Goal: Find specific page/section: Find specific page/section

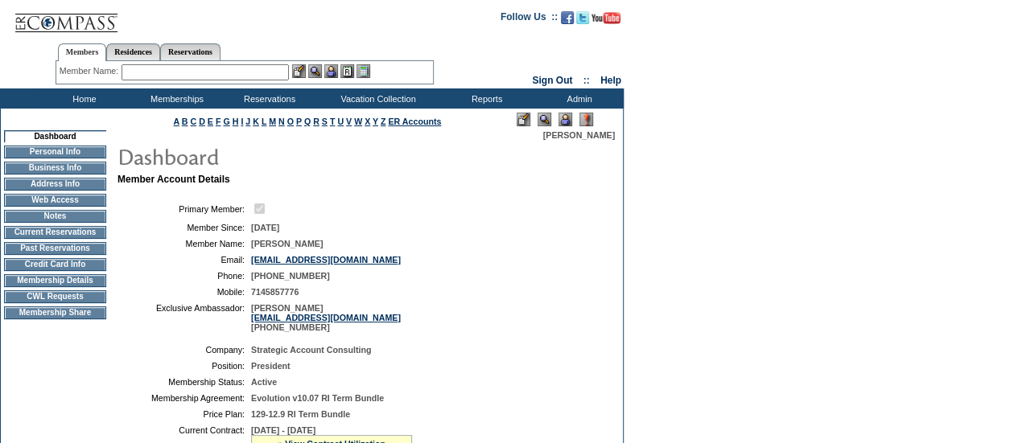
click at [221, 70] on input "text" at bounding box center [205, 72] width 167 height 16
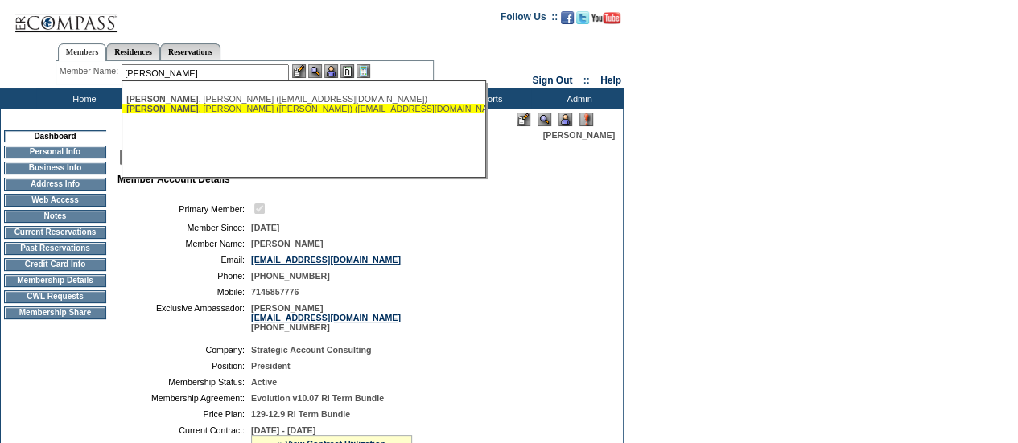
click at [271, 111] on div "Rouse , Edward (Ted) (edrou82@gmail.com)" at bounding box center [303, 109] width 354 height 10
type input "Rouse, Edward (Ted) (edrou82@gmail.com)"
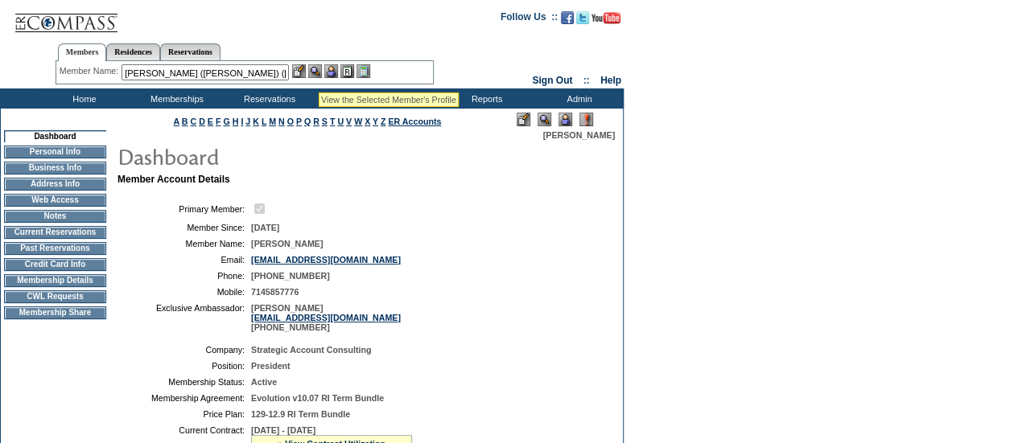
click at [317, 72] on img at bounding box center [315, 71] width 14 height 14
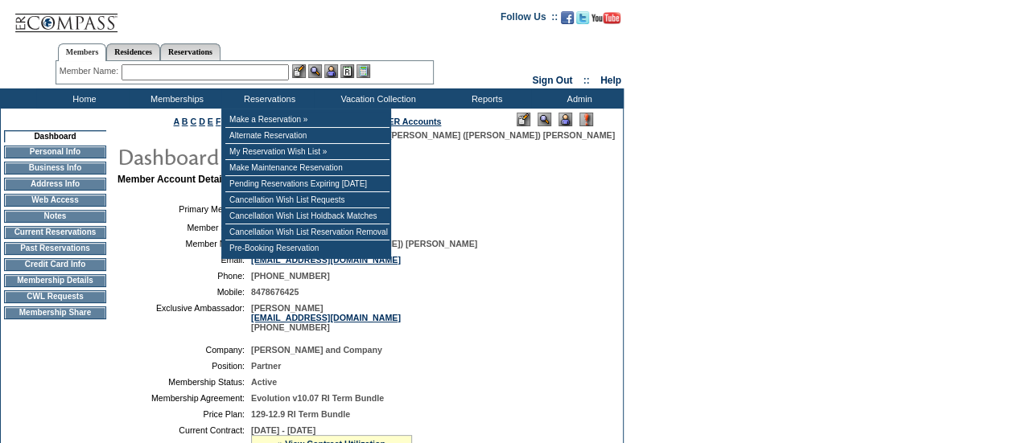
click at [245, 75] on input "text" at bounding box center [205, 72] width 167 height 16
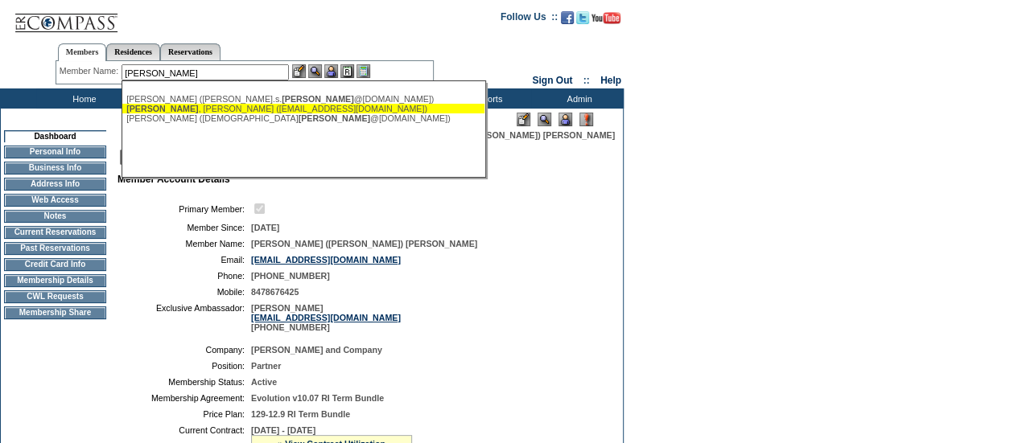
click at [275, 113] on div "[PERSON_NAME] ([EMAIL_ADDRESS][DOMAIN_NAME])" at bounding box center [303, 109] width 354 height 10
type input "[PERSON_NAME] ([EMAIL_ADDRESS][DOMAIN_NAME])"
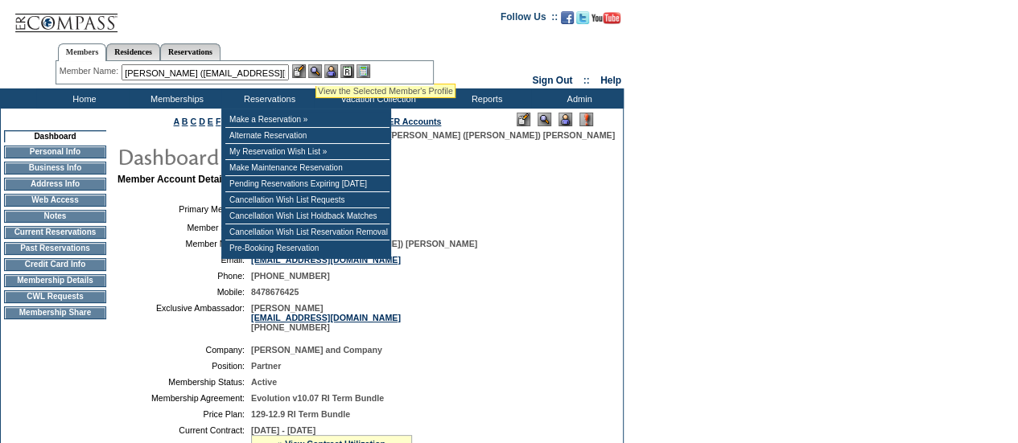
click at [315, 64] on img at bounding box center [315, 71] width 14 height 14
